Goal: Task Accomplishment & Management: Manage account settings

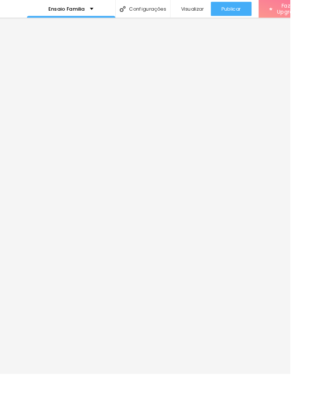
scroll to position [0, 151]
click at [248, 6] on span "Publicar" at bounding box center [248, 9] width 21 height 6
click at [217, 56] on link "Visualizar página" at bounding box center [230, 58] width 69 height 5
click at [91, 15] on div "Ensaio Familia" at bounding box center [76, 9] width 95 height 19
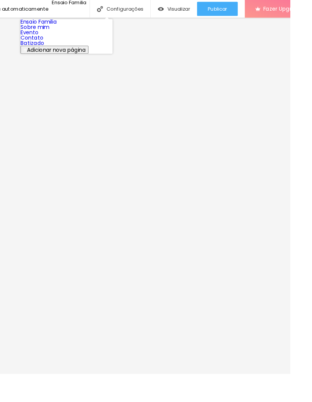
click at [34, 39] on link "Evento" at bounding box center [31, 35] width 19 height 8
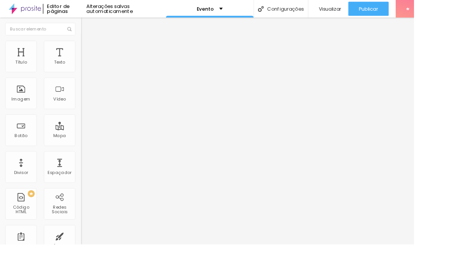
scroll to position [7, 0]
click at [312, 6] on span "Publicar" at bounding box center [399, 9] width 21 height 6
click at [312, 56] on link "Visualizar página" at bounding box center [379, 58] width 69 height 5
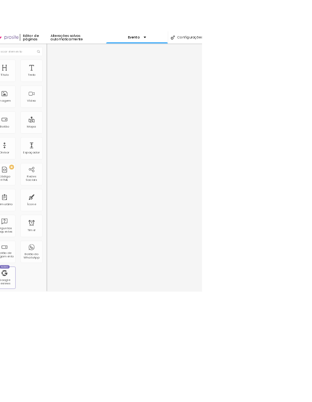
scroll to position [0, 137]
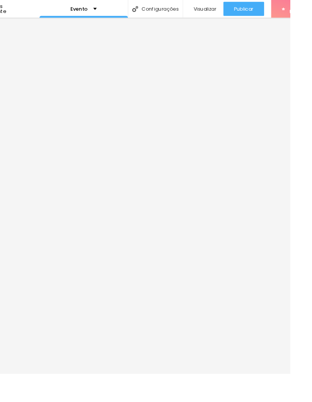
click at [232, 56] on link "Visualizar página" at bounding box center [241, 58] width 69 height 5
click at [257, 9] on span "Publicar" at bounding box center [262, 9] width 21 height 6
